Goal: Navigation & Orientation: Find specific page/section

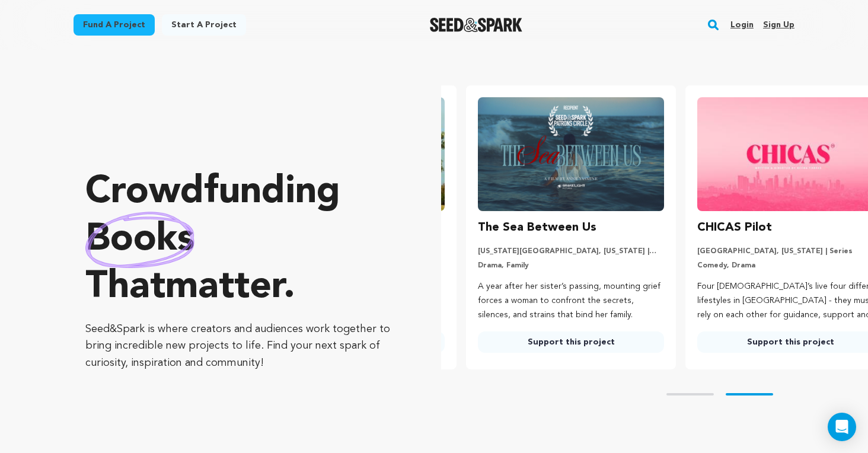
scroll to position [0, 229]
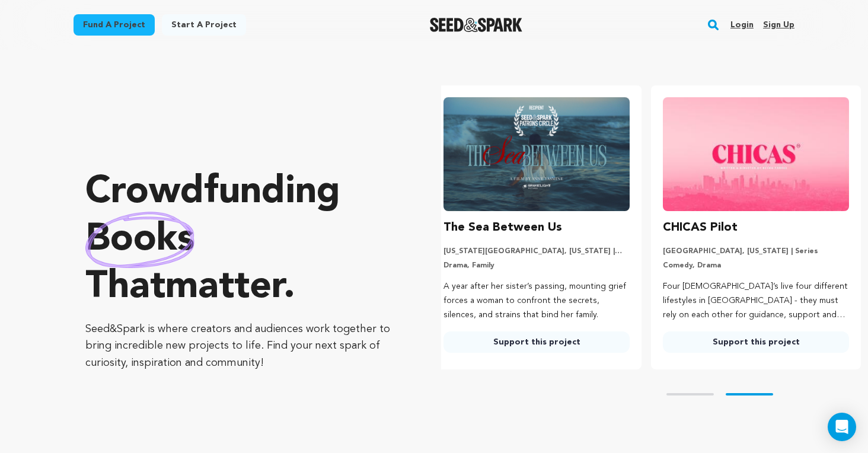
click at [751, 26] on link "Login" at bounding box center [742, 24] width 23 height 19
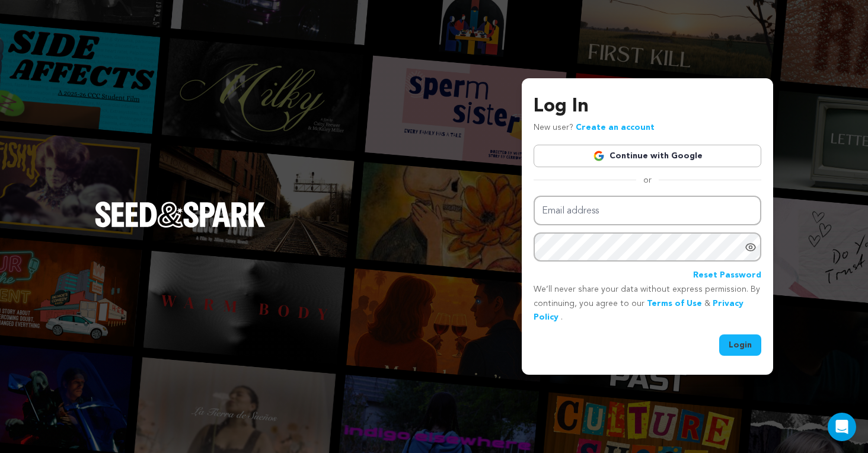
click at [625, 161] on link "Continue with Google" at bounding box center [648, 156] width 228 height 23
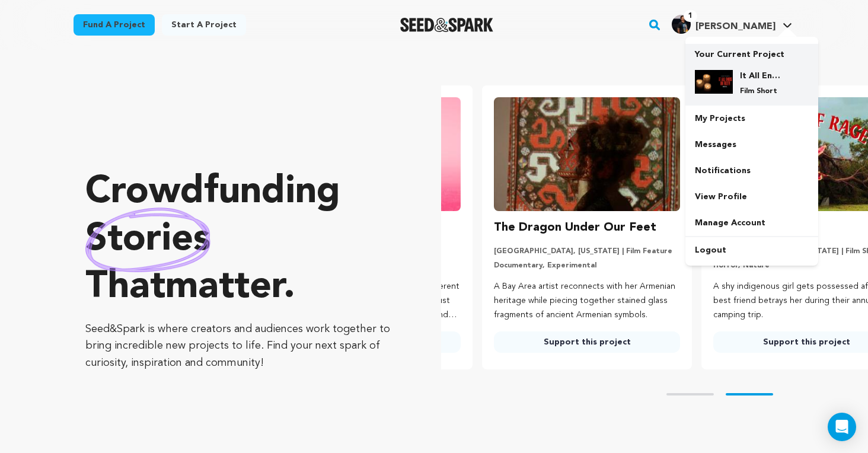
scroll to position [0, 229]
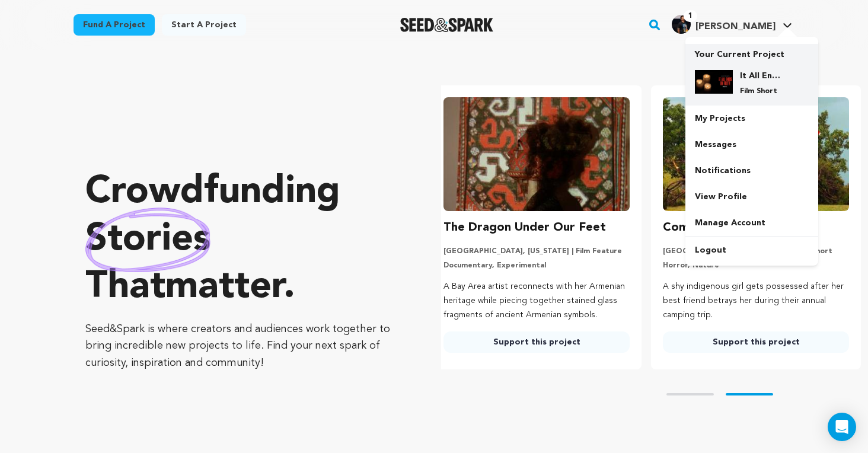
click at [752, 85] on div "It All Ends In Filth Film Short" at bounding box center [761, 83] width 57 height 26
